Goal: Book appointment/travel/reservation

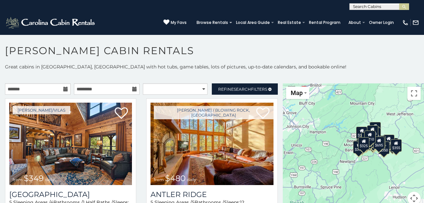
scroll to position [3, 0]
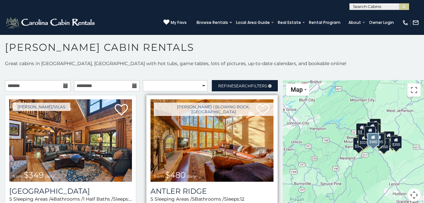
click at [180, 168] on span "from $480 daily" at bounding box center [175, 174] width 49 height 13
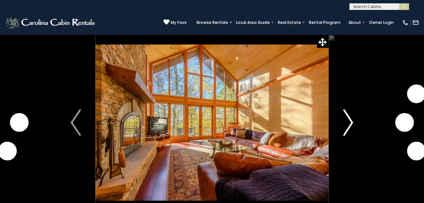
click at [351, 122] on img "Next" at bounding box center [348, 122] width 10 height 27
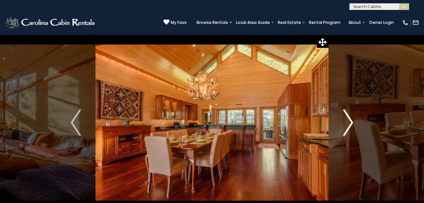
click at [351, 122] on img "Next" at bounding box center [348, 122] width 10 height 27
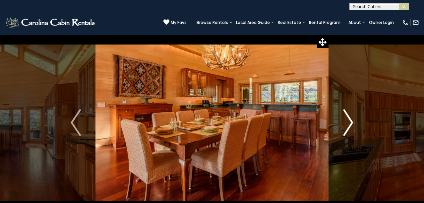
click at [351, 122] on img "Next" at bounding box center [348, 122] width 10 height 27
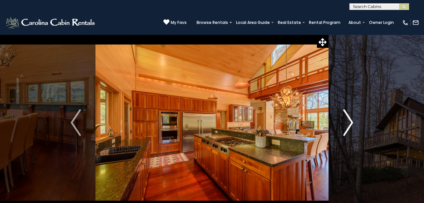
click at [351, 122] on img "Next" at bounding box center [348, 122] width 10 height 27
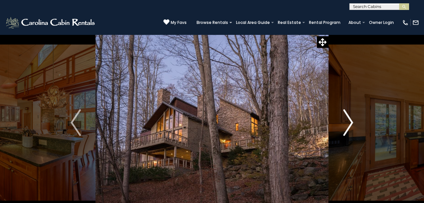
click at [351, 122] on img "Next" at bounding box center [348, 122] width 10 height 27
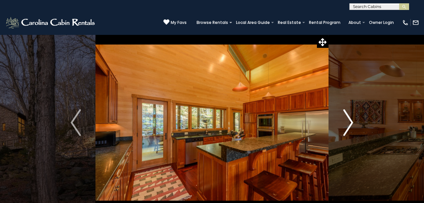
click at [351, 122] on img "Next" at bounding box center [348, 122] width 10 height 27
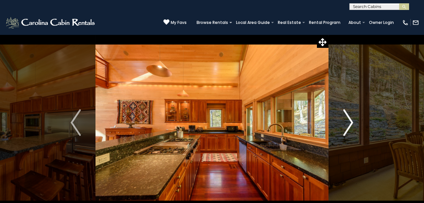
click at [351, 122] on img "Next" at bounding box center [348, 122] width 10 height 27
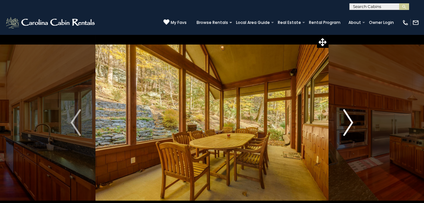
click at [351, 122] on img "Next" at bounding box center [348, 122] width 10 height 27
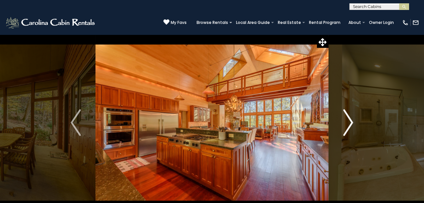
click at [351, 122] on img "Next" at bounding box center [348, 122] width 10 height 27
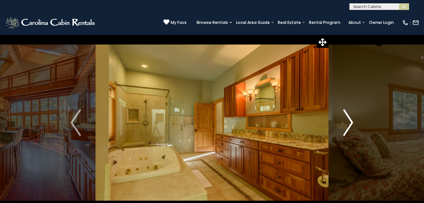
click at [351, 122] on img "Next" at bounding box center [348, 122] width 10 height 27
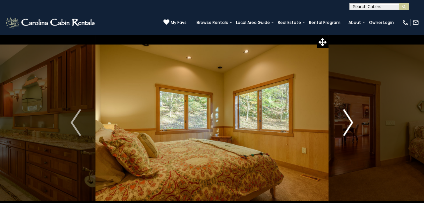
click at [351, 122] on img "Next" at bounding box center [348, 122] width 10 height 27
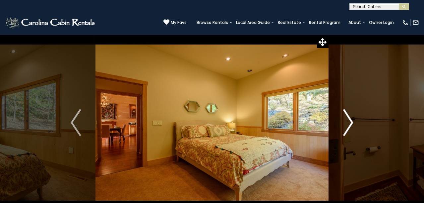
click at [351, 122] on img "Next" at bounding box center [348, 122] width 10 height 27
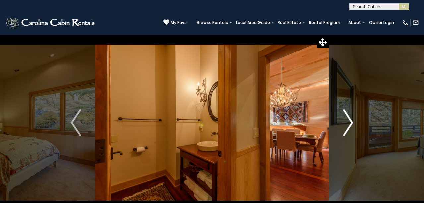
click at [351, 122] on img "Next" at bounding box center [348, 122] width 10 height 27
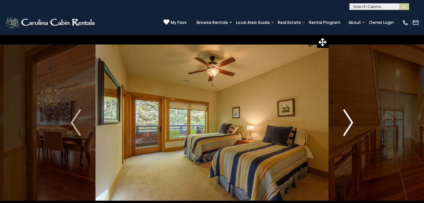
click at [351, 122] on img "Next" at bounding box center [348, 122] width 10 height 27
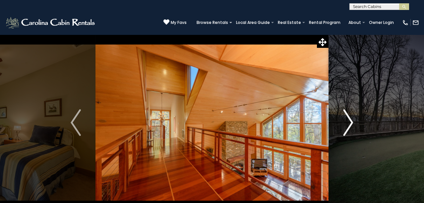
click at [351, 122] on img "Next" at bounding box center [348, 122] width 10 height 27
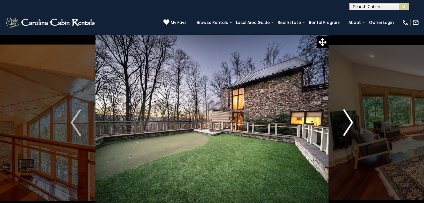
click at [351, 122] on img "Next" at bounding box center [348, 122] width 10 height 27
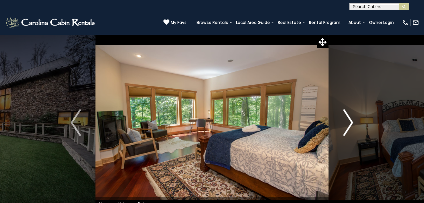
click at [351, 122] on img "Next" at bounding box center [348, 122] width 10 height 27
